Goal: Find contact information: Find contact information

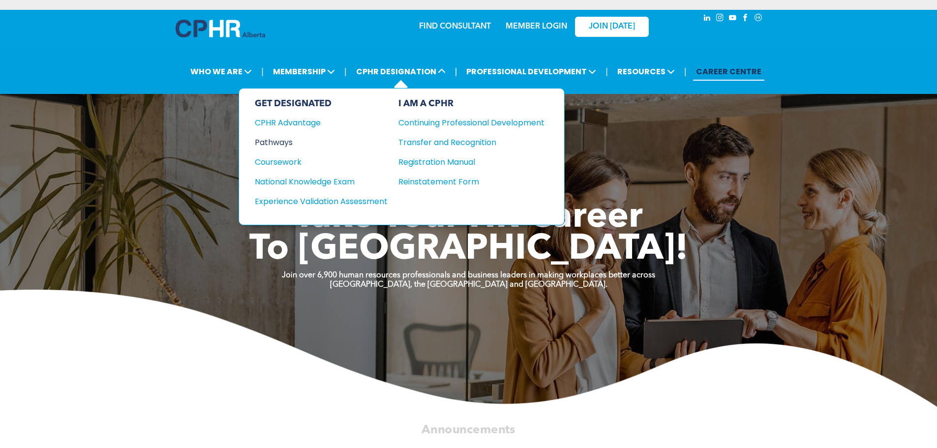
click at [287, 141] on div "Pathways" at bounding box center [315, 142] width 120 height 12
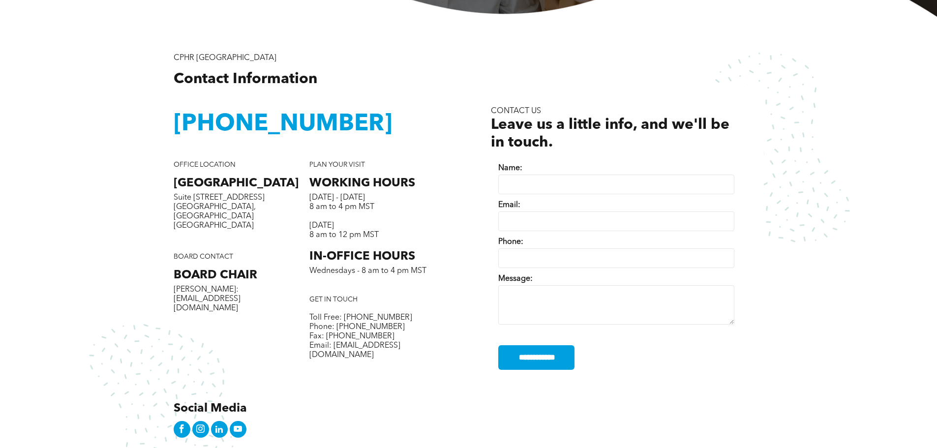
scroll to position [394, 0]
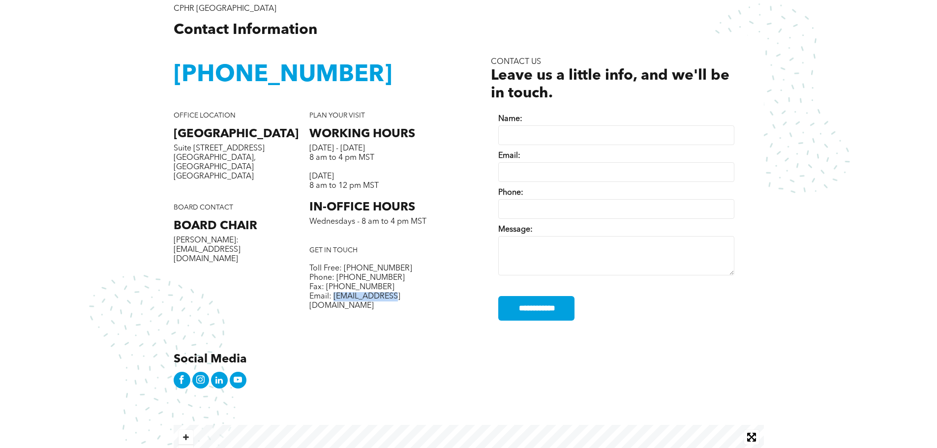
drag, startPoint x: 403, startPoint y: 298, endPoint x: 333, endPoint y: 301, distance: 70.4
click at [333, 301] on p "Email: [EMAIL_ADDRESS][DOMAIN_NAME]" at bounding box center [378, 301] width 136 height 19
copy span "info@cphrab.ca"
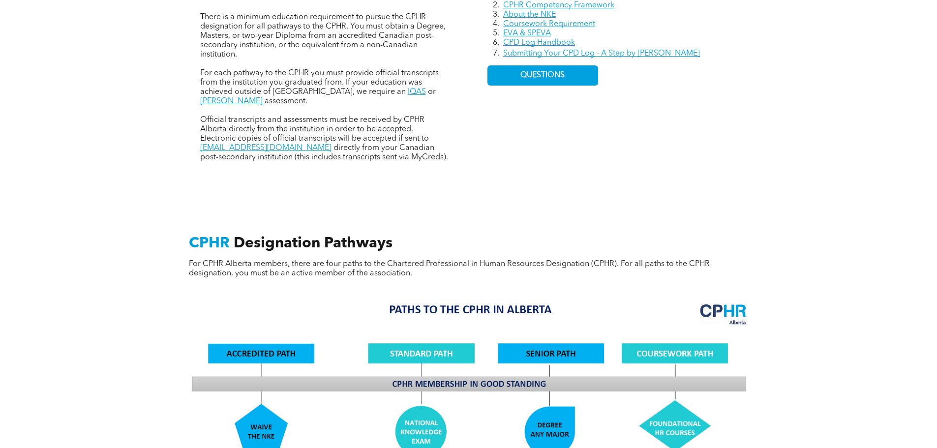
scroll to position [787, 0]
